Goal: Transaction & Acquisition: Download file/media

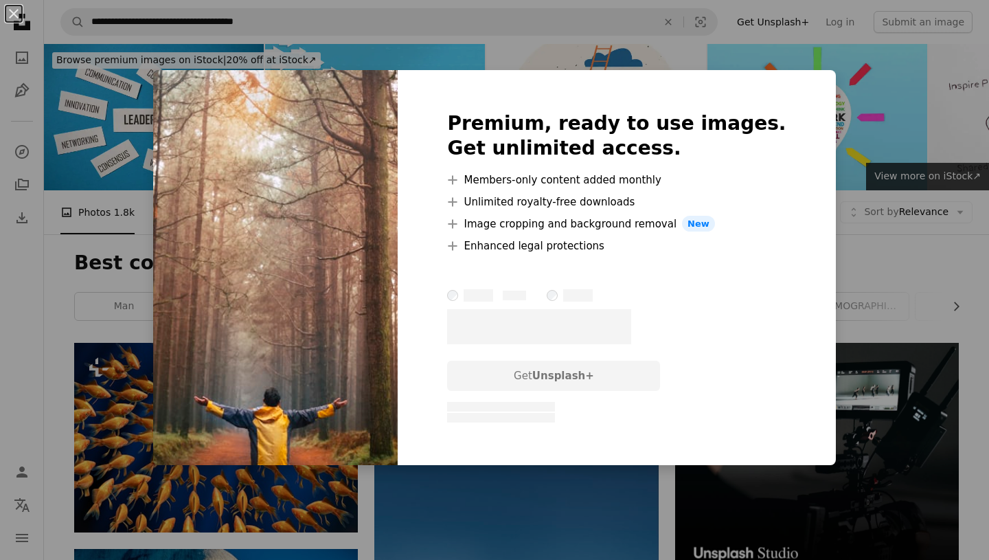
scroll to position [4609, 0]
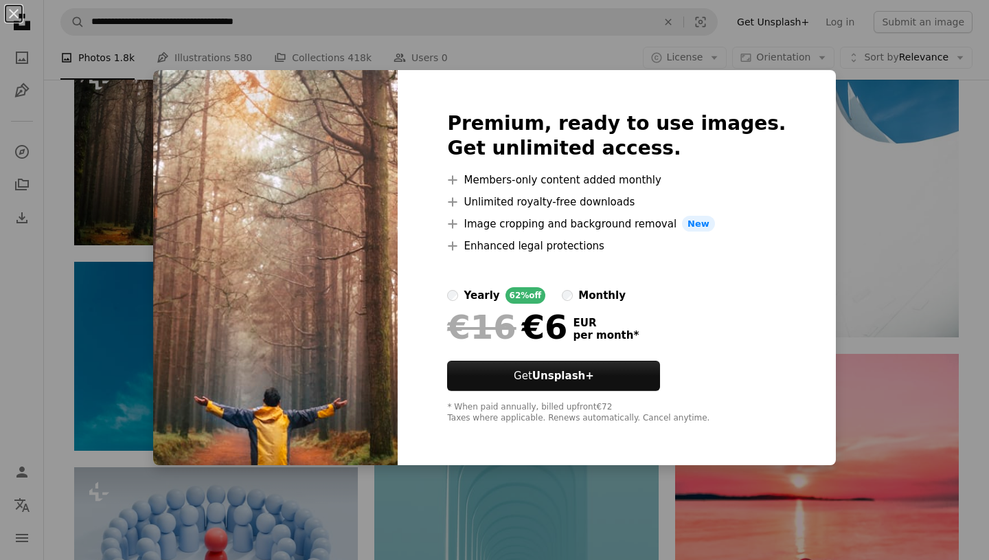
click at [894, 240] on div "An X shape Premium, ready to use images. Get unlimited access. A plus sign Memb…" at bounding box center [494, 280] width 989 height 560
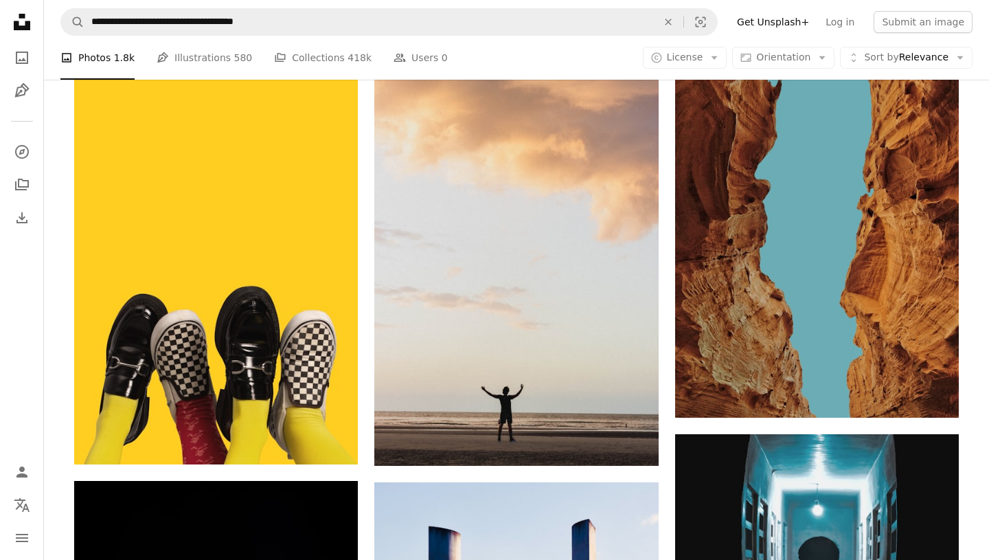
scroll to position [8724, 0]
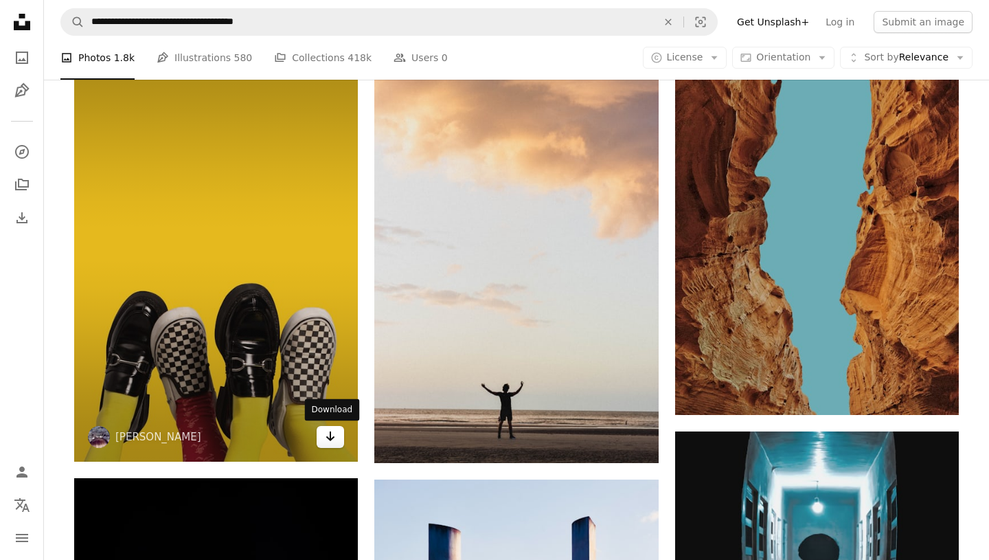
click at [330, 442] on icon "Arrow pointing down" at bounding box center [330, 436] width 11 height 16
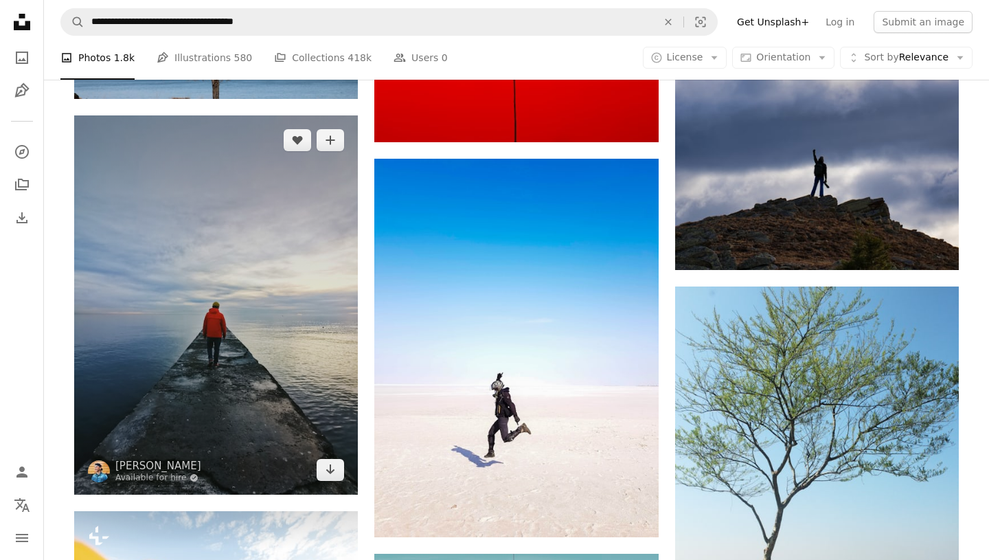
scroll to position [11157, 0]
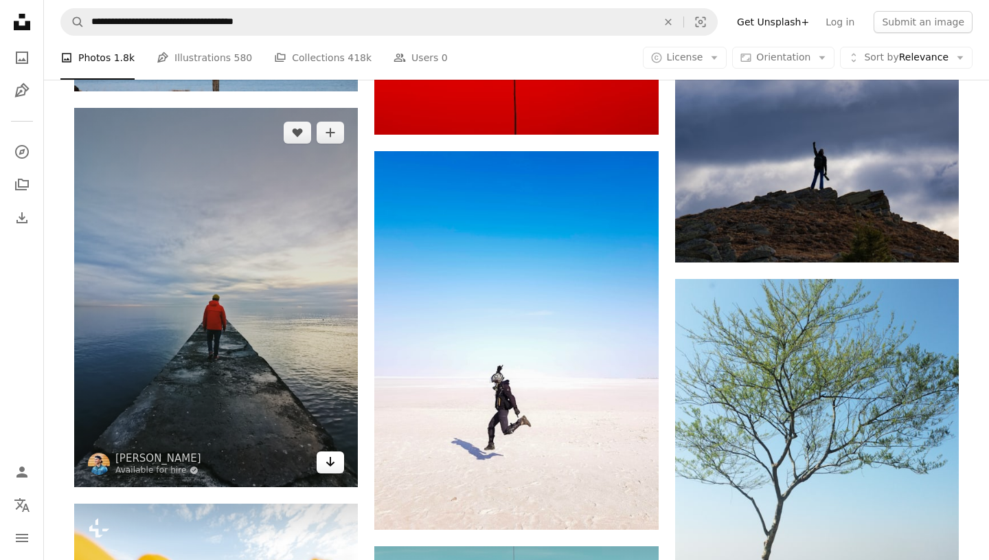
click at [324, 460] on link "Arrow pointing down" at bounding box center [330, 462] width 27 height 22
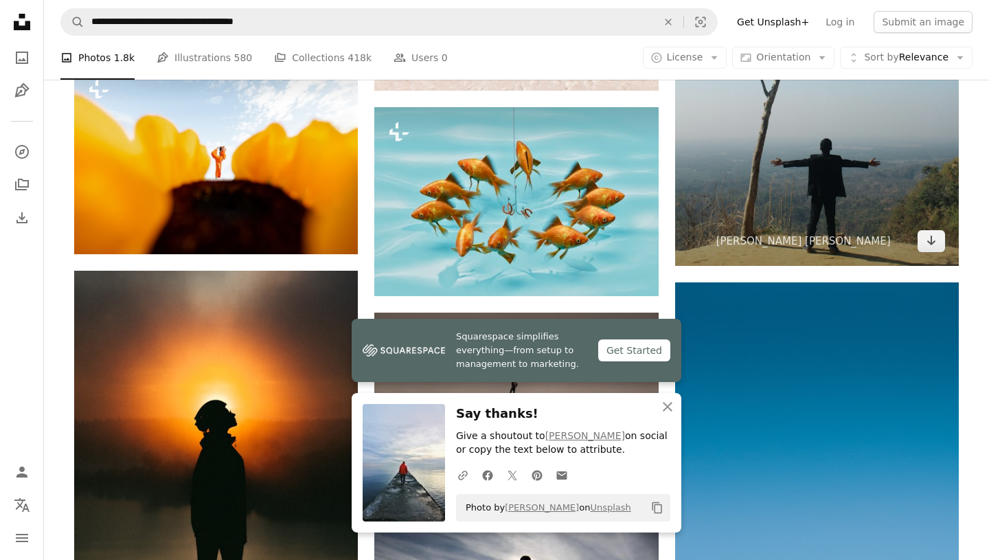
scroll to position [11574, 0]
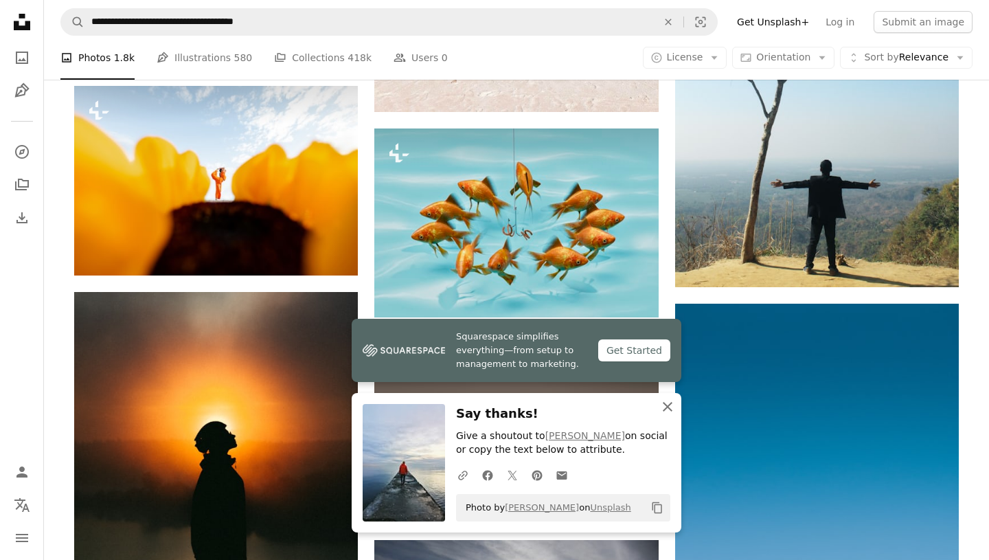
click at [666, 404] on icon "An X shape" at bounding box center [667, 406] width 16 height 16
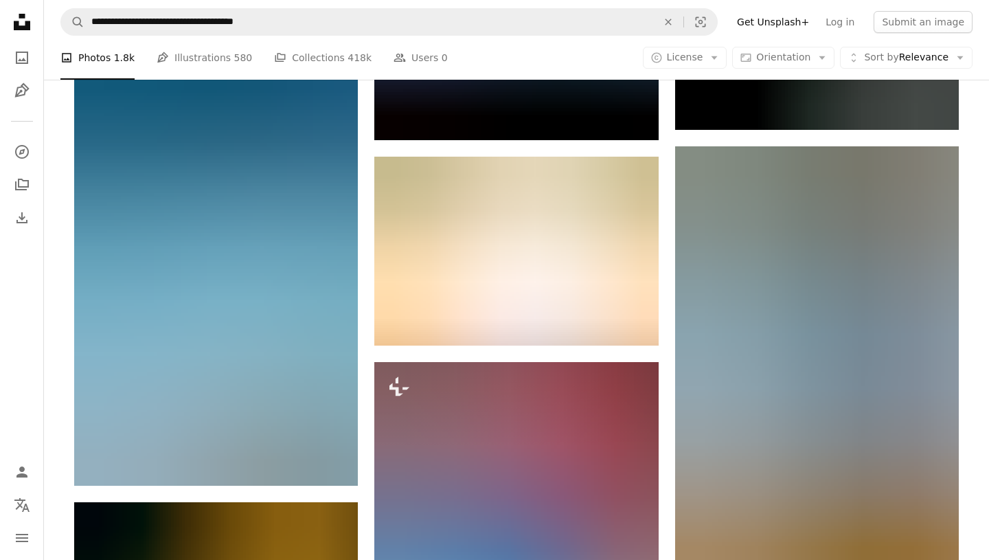
scroll to position [12582, 0]
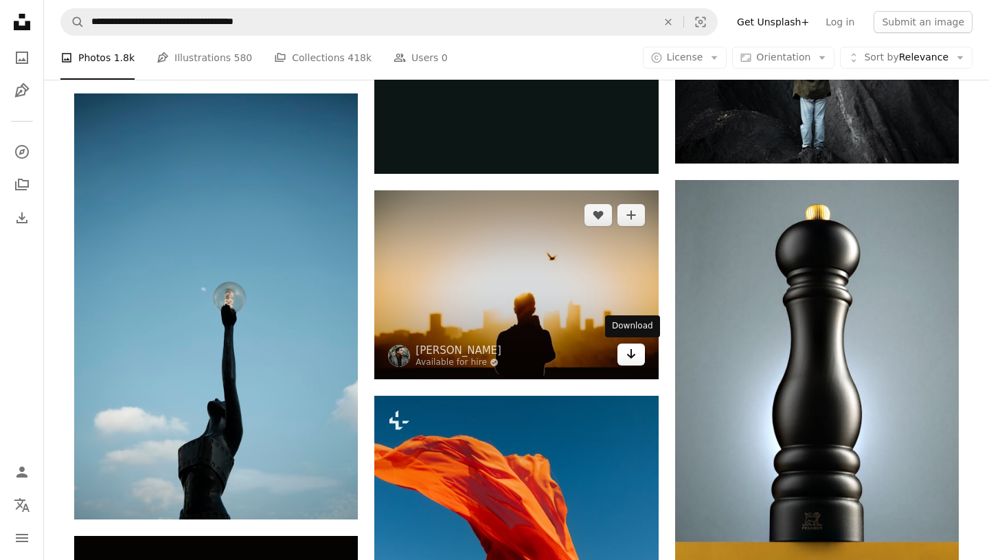
click at [624, 349] on link "Arrow pointing down" at bounding box center [630, 354] width 27 height 22
